Goal: Find specific page/section: Find specific page/section

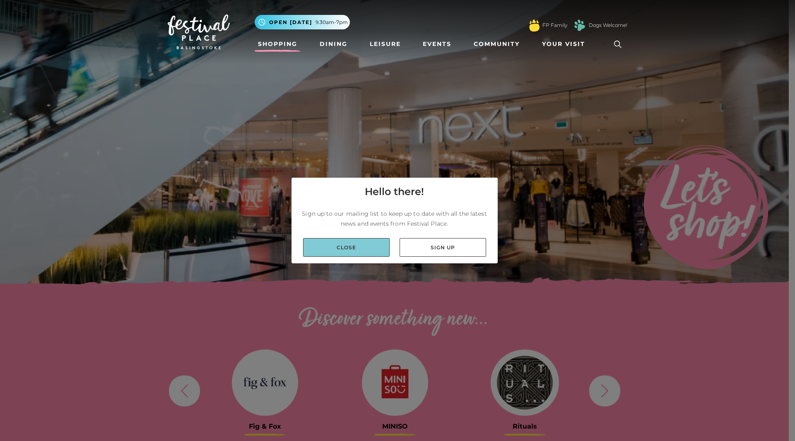
click at [382, 242] on link "Close" at bounding box center [346, 247] width 87 height 19
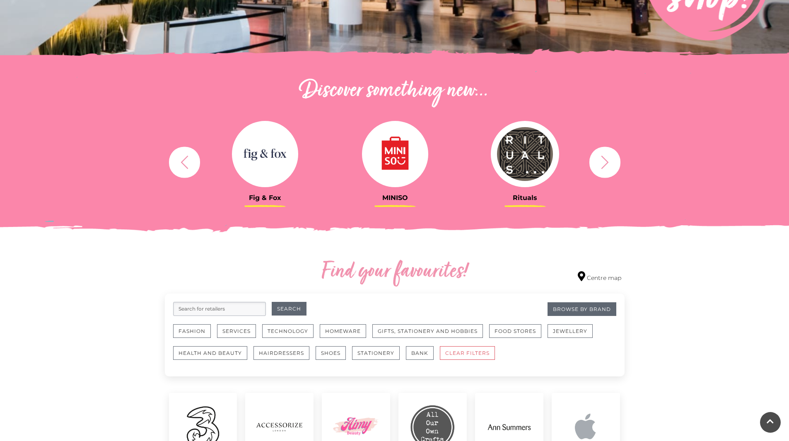
scroll to position [290, 0]
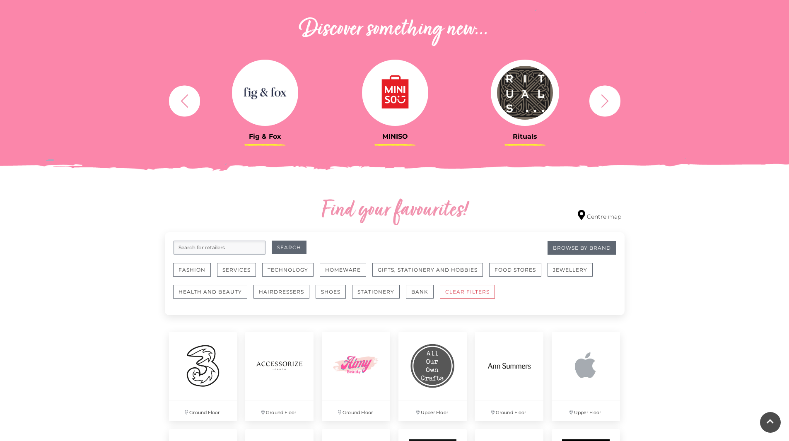
click at [611, 103] on icon "button" at bounding box center [604, 100] width 15 height 15
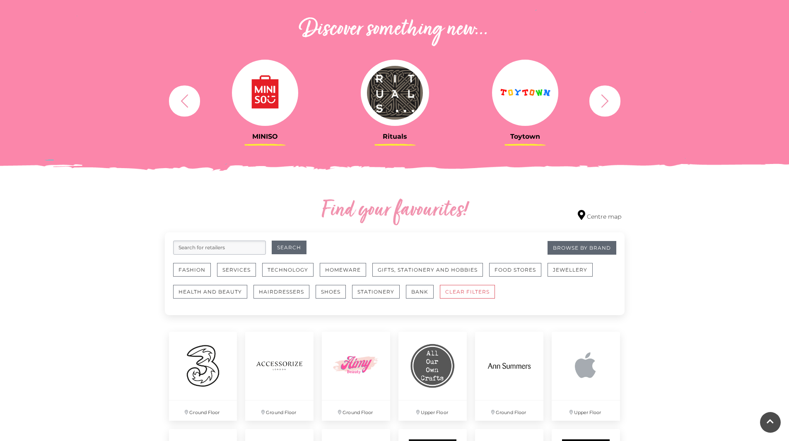
click at [611, 103] on icon "button" at bounding box center [604, 100] width 15 height 15
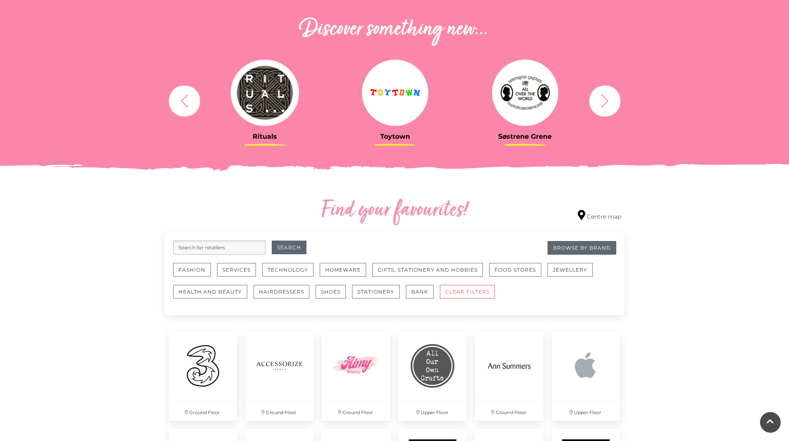
click at [607, 103] on icon "button" at bounding box center [604, 100] width 15 height 15
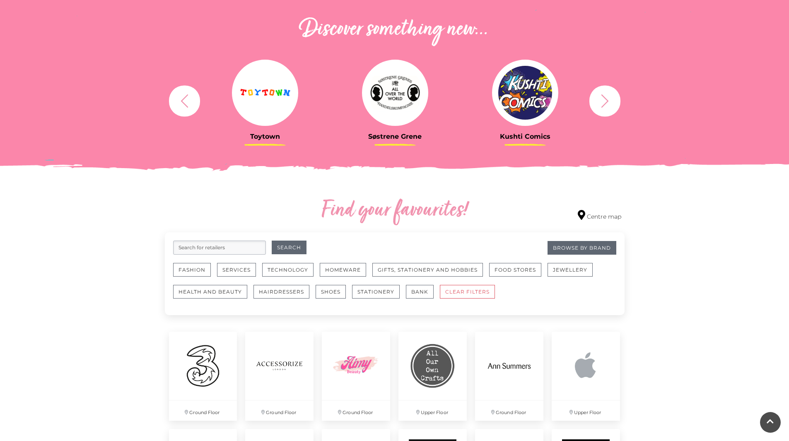
click at [607, 103] on icon "button" at bounding box center [604, 100] width 15 height 15
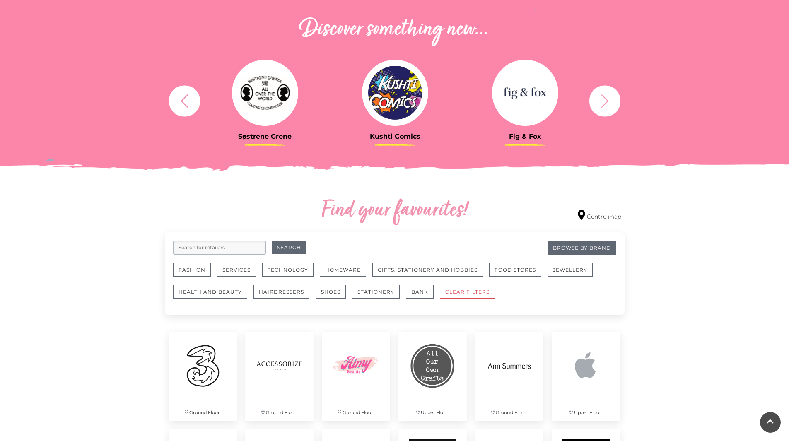
click at [607, 103] on icon "button" at bounding box center [604, 100] width 15 height 15
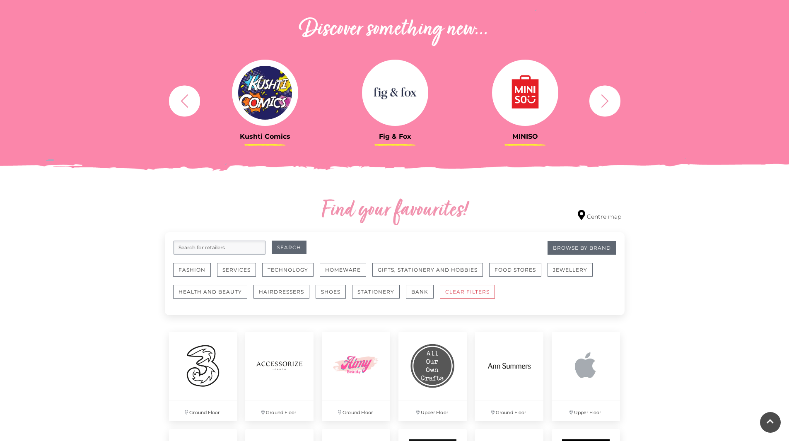
click at [604, 103] on icon "button" at bounding box center [604, 100] width 15 height 15
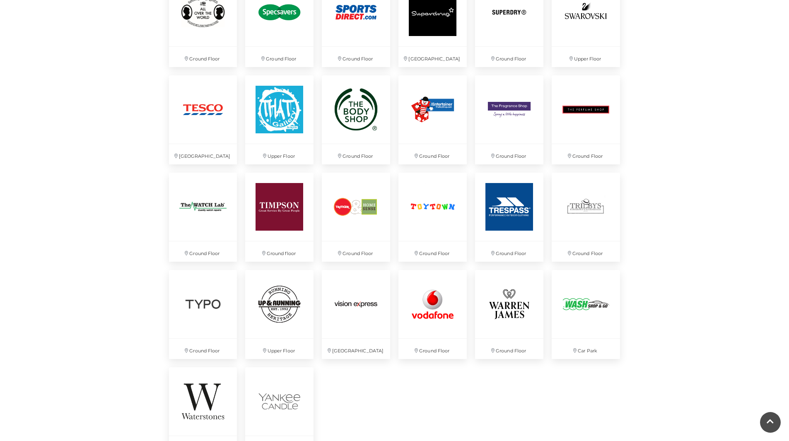
scroll to position [1988, 0]
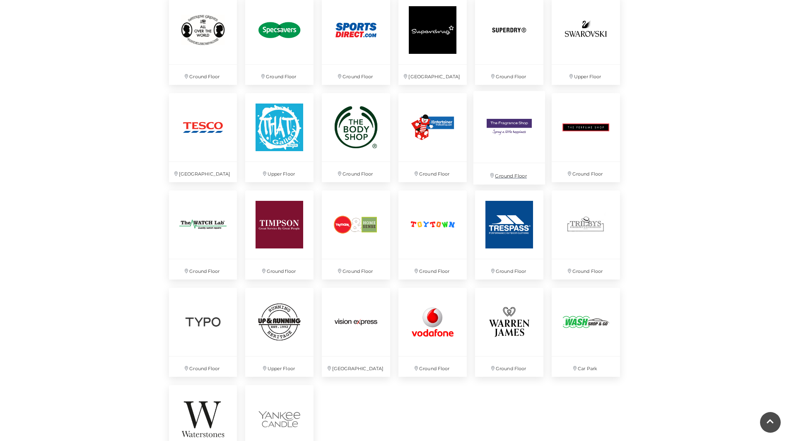
click at [531, 126] on img at bounding box center [509, 127] width 72 height 72
